Goal: Transaction & Acquisition: Purchase product/service

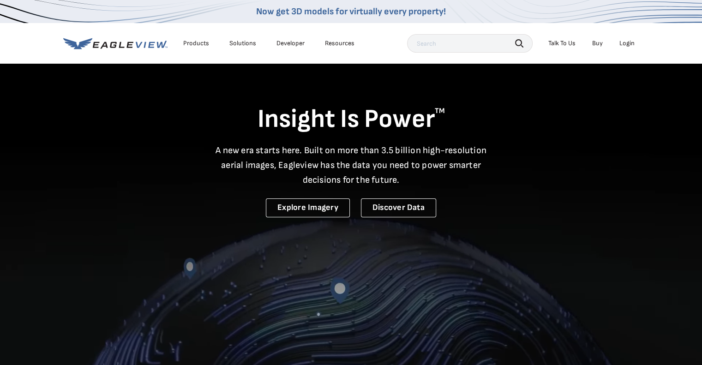
click at [628, 43] on div "Login" at bounding box center [627, 43] width 15 height 8
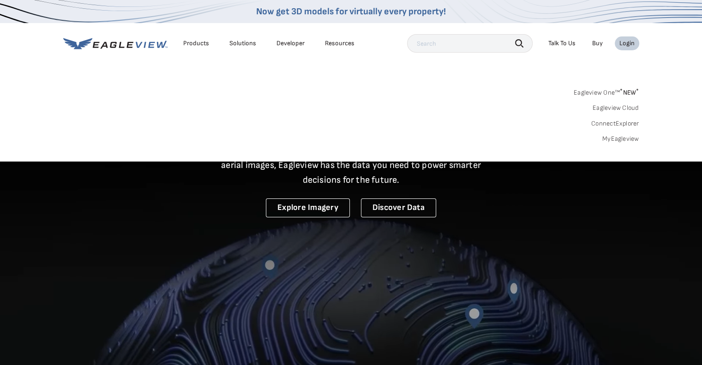
click at [622, 138] on link "MyEagleview" at bounding box center [620, 139] width 37 height 8
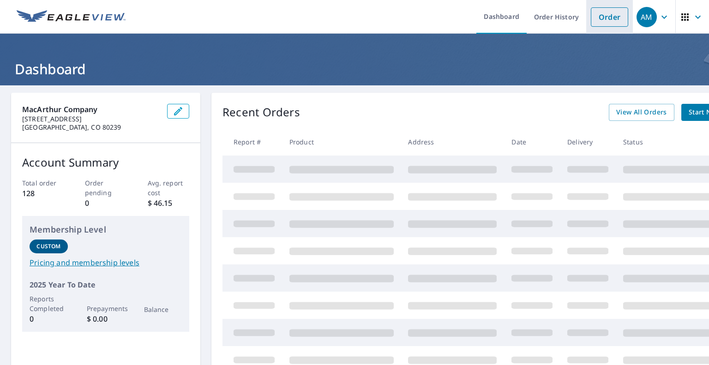
click at [600, 22] on link "Order" at bounding box center [609, 16] width 37 height 19
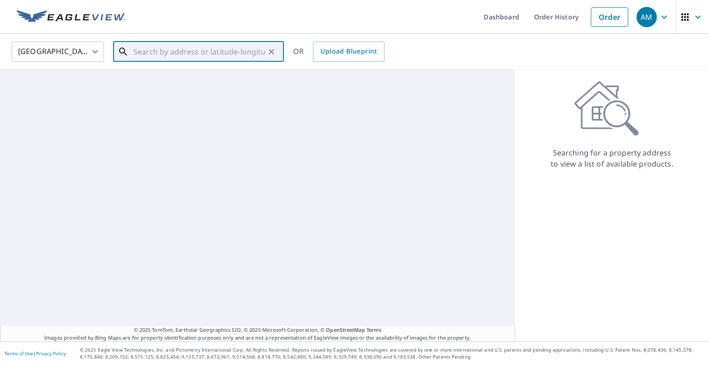
click at [193, 49] on input "text" at bounding box center [199, 52] width 132 height 26
paste input "[STREET_ADDRESS] • McPherson, KS 67460"
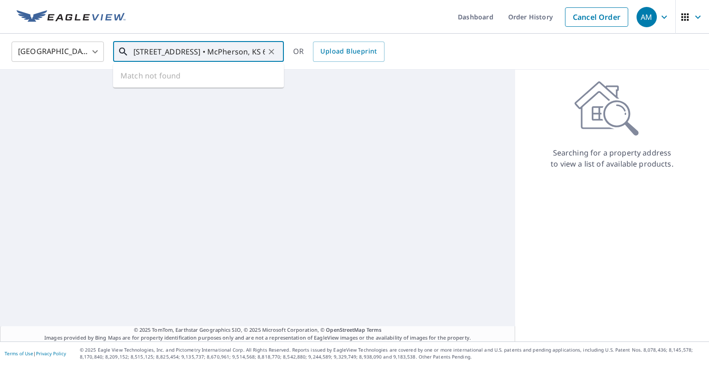
scroll to position [0, 10]
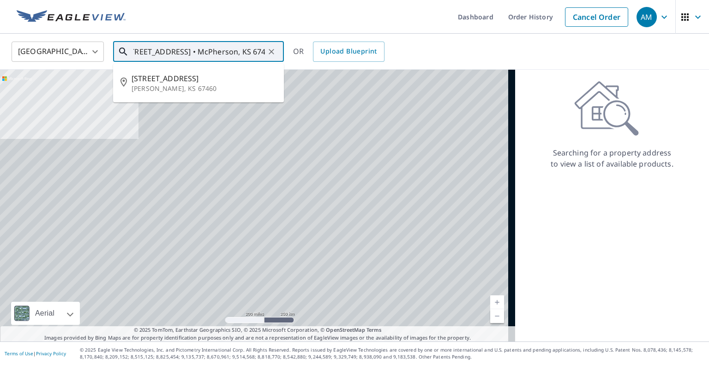
click at [187, 52] on input "[STREET_ADDRESS] • McPherson, KS 67460" at bounding box center [199, 52] width 132 height 26
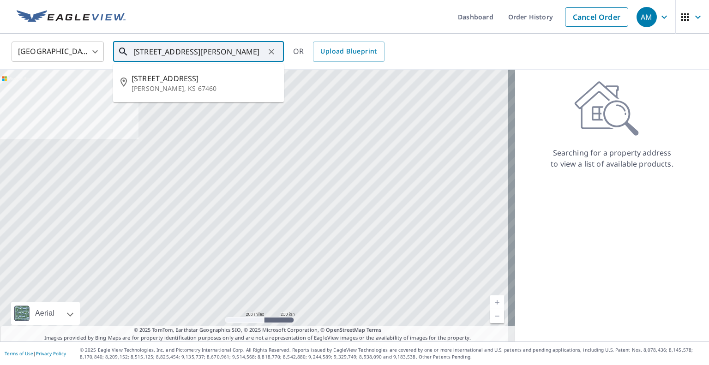
scroll to position [0, 5]
click at [230, 84] on p "[PERSON_NAME], KS 67460" at bounding box center [204, 88] width 145 height 9
type input "[STREET_ADDRESS][PERSON_NAME]"
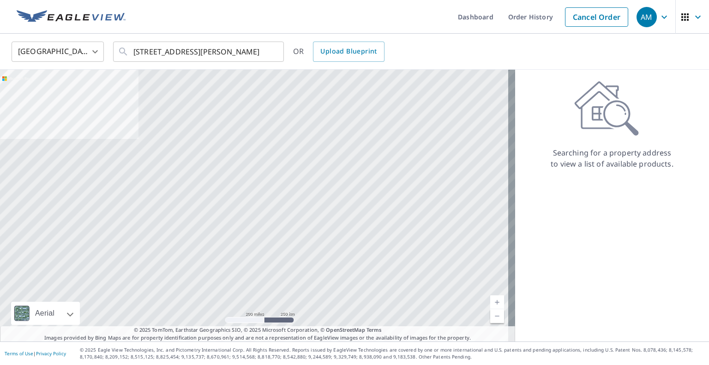
scroll to position [0, 0]
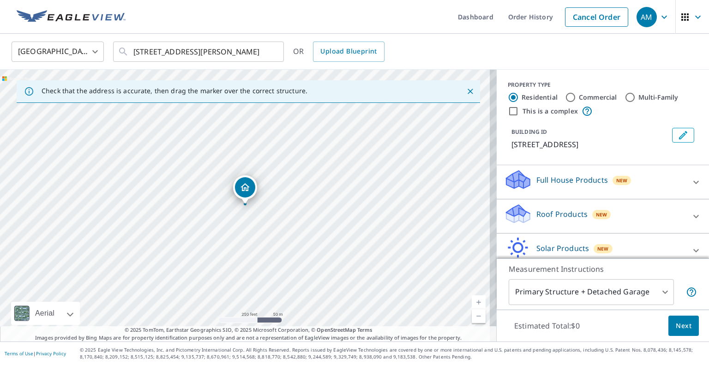
click at [615, 301] on body "AM AM Dashboard Order History Cancel Order AM [GEOGRAPHIC_DATA] [GEOGRAPHIC_DAT…" at bounding box center [354, 182] width 709 height 365
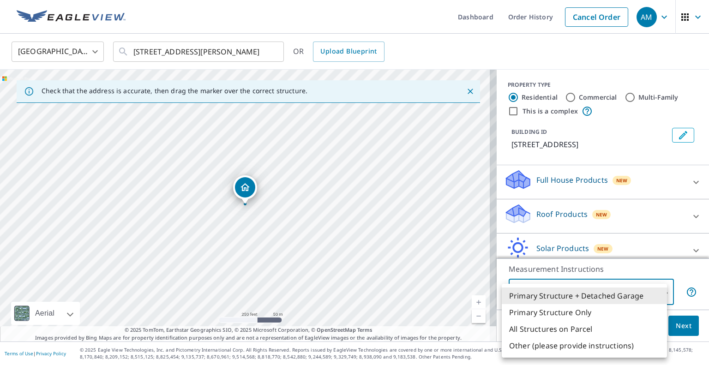
click at [572, 332] on li "All Structures on Parcel" at bounding box center [584, 329] width 165 height 17
type input "3"
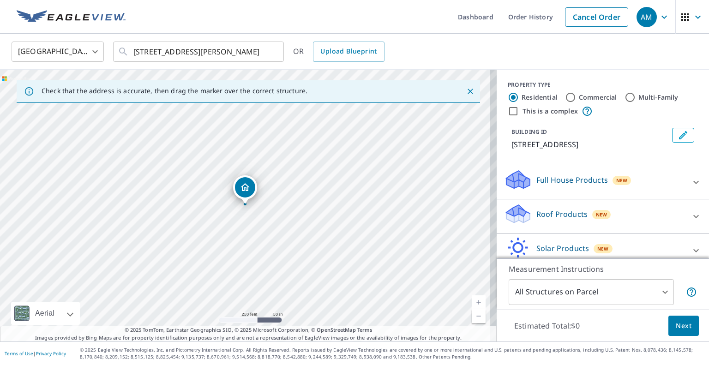
click at [548, 207] on div "Roof Products New" at bounding box center [594, 216] width 181 height 26
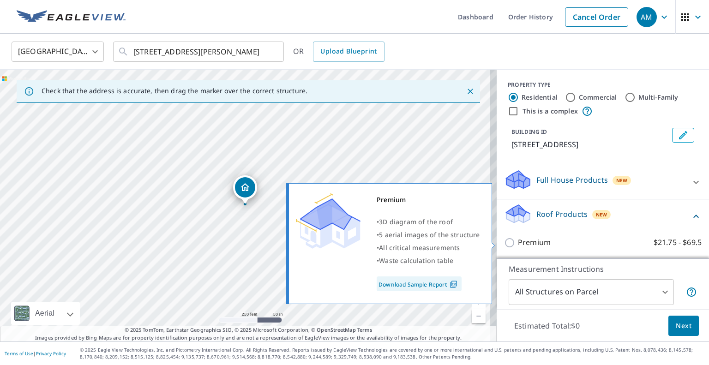
click at [535, 239] on p "Premium" at bounding box center [534, 243] width 33 height 12
click at [518, 239] on input "Premium $21.75 - $69.5" at bounding box center [511, 242] width 14 height 11
checkbox input "true"
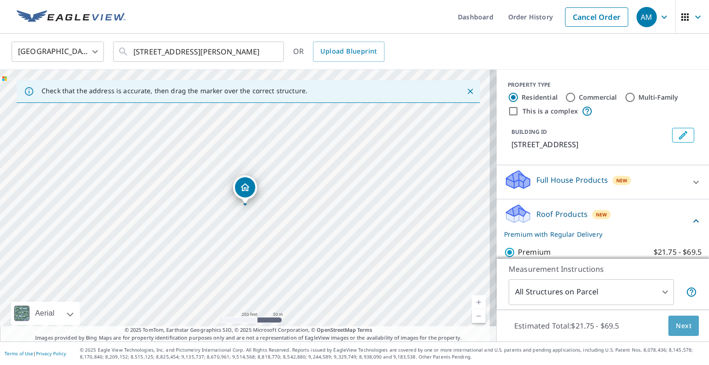
click at [676, 324] on span "Next" at bounding box center [684, 326] width 16 height 12
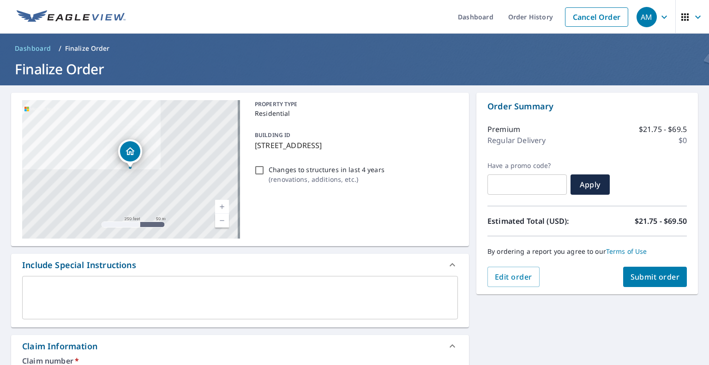
scroll to position [122, 0]
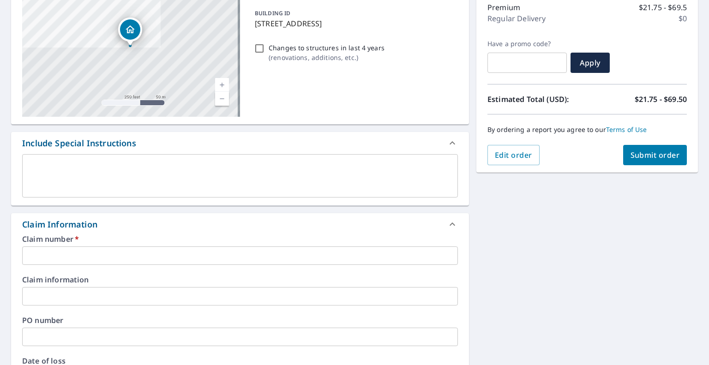
click at [281, 256] on input "text" at bounding box center [240, 256] width 436 height 18
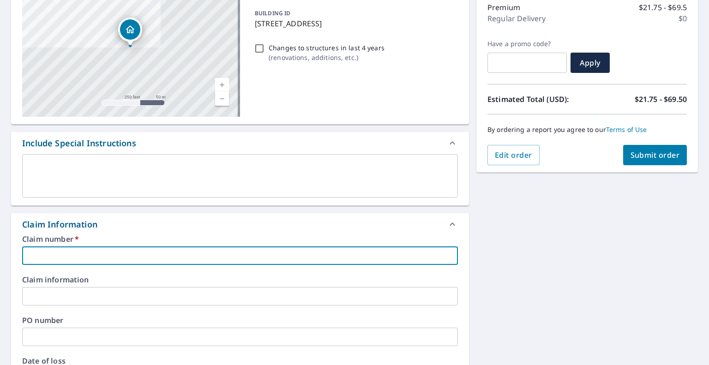
paste input "[STREET_ADDRESS] • McPherson, KS 67460"
type input "[STREET_ADDRESS] • McPherson, KS 67460"
checkbox input "true"
type input "[STREET_ADDRESS] • McPherson, KS 67460"
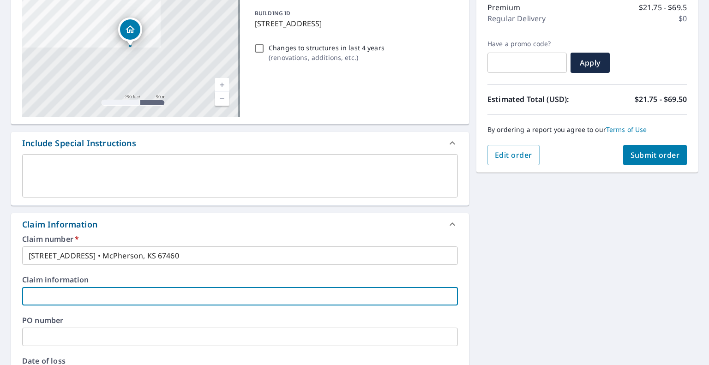
click at [157, 295] on input "text" at bounding box center [240, 296] width 436 height 18
type input "Premier Restoration and Construction"
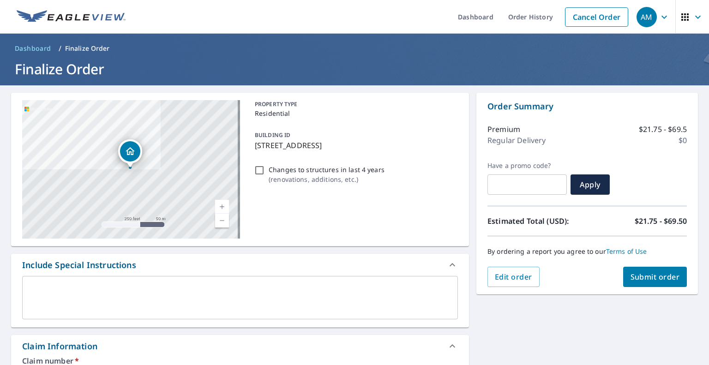
click at [640, 273] on span "Submit order" at bounding box center [655, 277] width 49 height 10
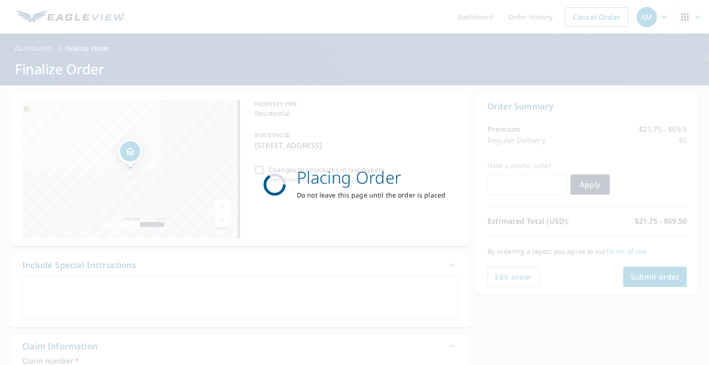
checkbox input "true"
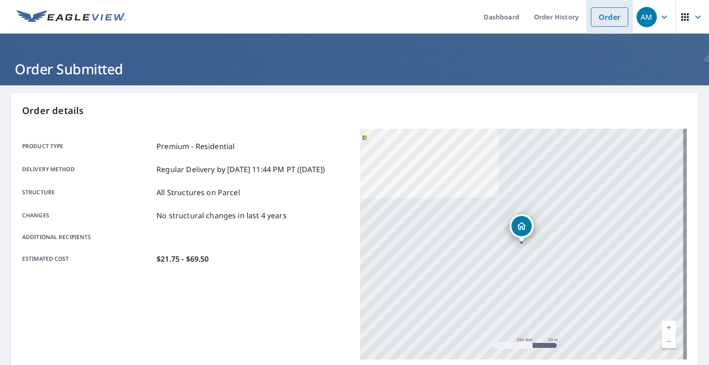
click at [609, 24] on link "Order" at bounding box center [609, 16] width 37 height 19
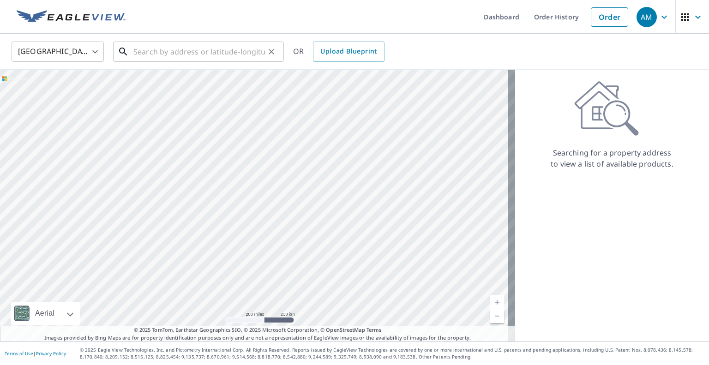
click at [245, 45] on input "text" at bounding box center [199, 52] width 132 height 26
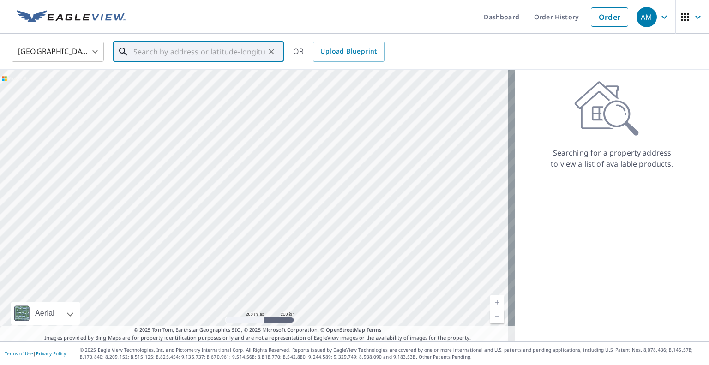
paste input "[STREET_ADDRESS][PERSON_NAME] • [PERSON_NAME], KS 67460"
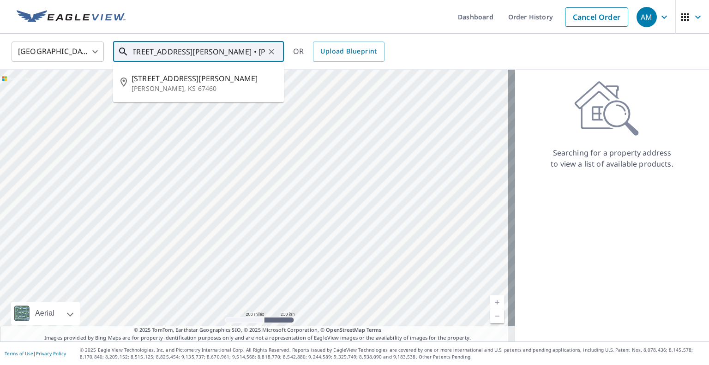
click at [187, 49] on input "[STREET_ADDRESS][PERSON_NAME] • [PERSON_NAME], KS 67460" at bounding box center [199, 52] width 132 height 26
click at [177, 75] on span "[STREET_ADDRESS][PERSON_NAME]" at bounding box center [204, 78] width 145 height 11
type input "[STREET_ADDRESS][PERSON_NAME][PERSON_NAME]"
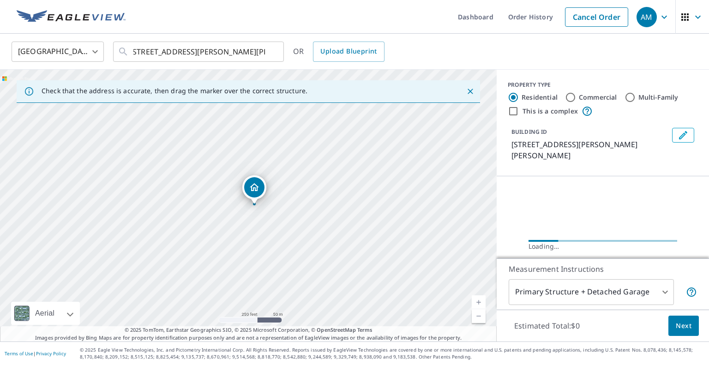
scroll to position [0, 0]
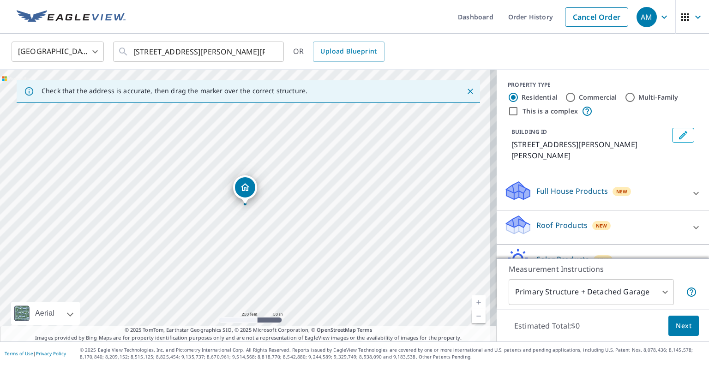
click at [558, 284] on body "AM AM Dashboard Order History Cancel Order AM [GEOGRAPHIC_DATA] US ​ [STREET_AD…" at bounding box center [354, 182] width 709 height 365
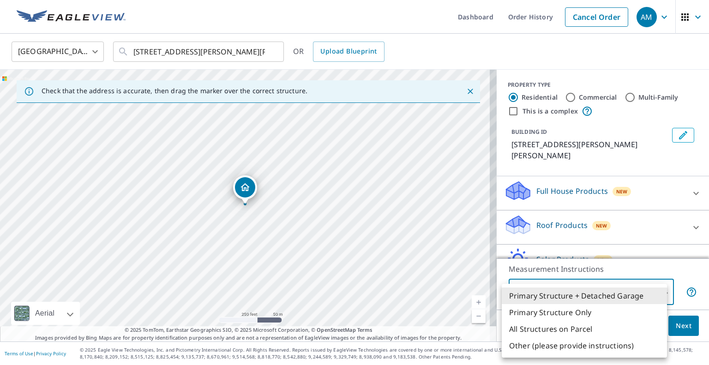
click at [534, 327] on li "All Structures on Parcel" at bounding box center [584, 329] width 165 height 17
type input "3"
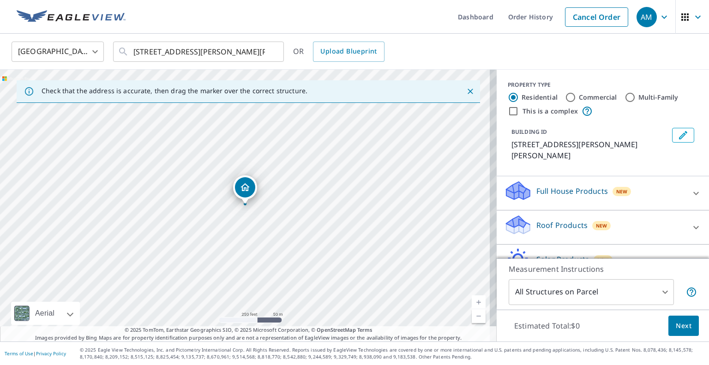
click at [540, 221] on div "Roof Products New" at bounding box center [594, 227] width 181 height 26
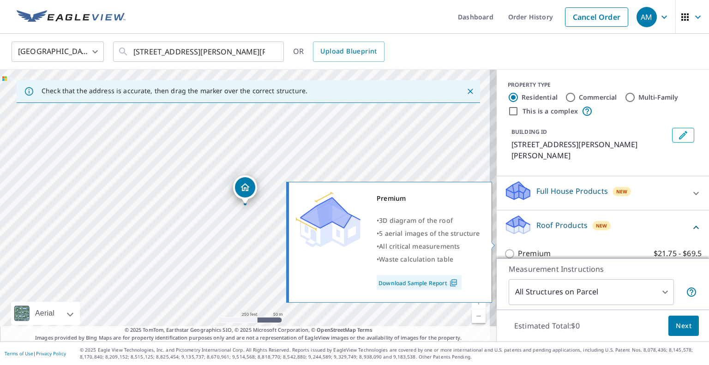
click at [518, 248] on p "Premium" at bounding box center [534, 254] width 33 height 12
click at [516, 248] on input "Premium $21.75 - $69.5" at bounding box center [511, 253] width 14 height 11
checkbox input "true"
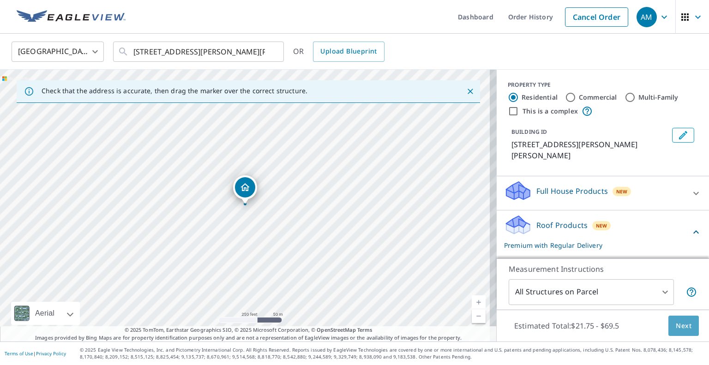
click at [676, 329] on span "Next" at bounding box center [684, 326] width 16 height 12
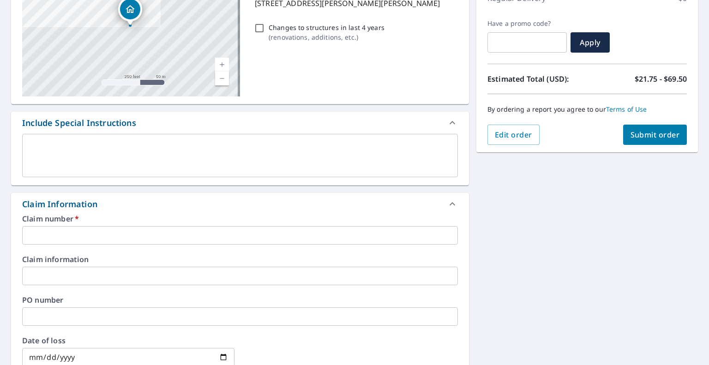
scroll to position [144, 0]
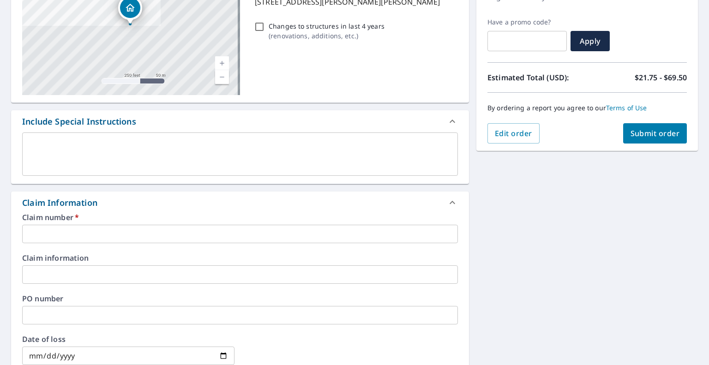
click at [187, 236] on input "text" at bounding box center [240, 234] width 436 height 18
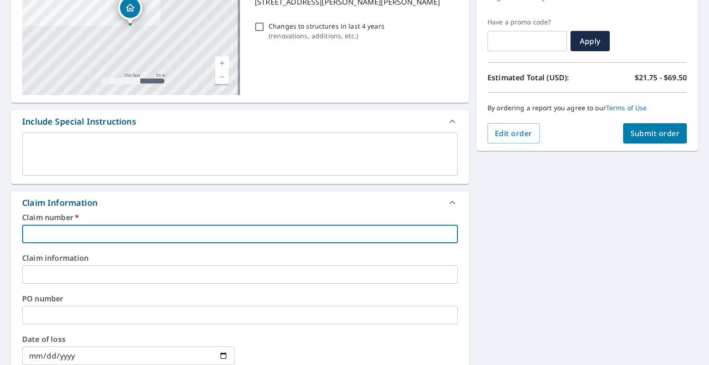
paste input "[STREET_ADDRESS][PERSON_NAME] • [PERSON_NAME], KS 67460"
type input "[STREET_ADDRESS][PERSON_NAME] • [PERSON_NAME], KS 67460"
checkbox input "true"
type input "[STREET_ADDRESS][PERSON_NAME] • [PERSON_NAME], KS 67460"
click at [96, 280] on input "text" at bounding box center [240, 274] width 436 height 18
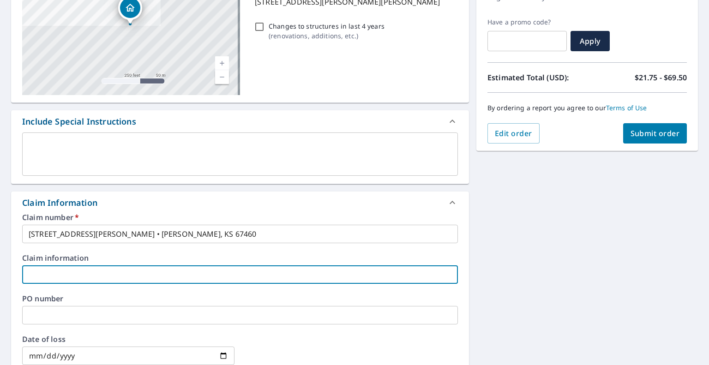
type input "Premier Restoration and Construction"
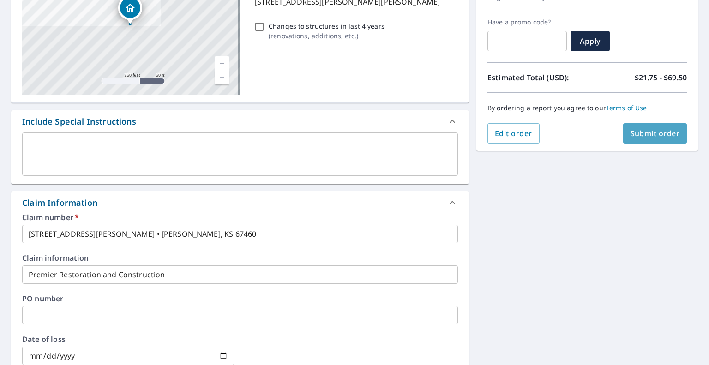
click at [658, 127] on button "Submit order" at bounding box center [655, 133] width 64 height 20
checkbox input "true"
